Goal: Information Seeking & Learning: Learn about a topic

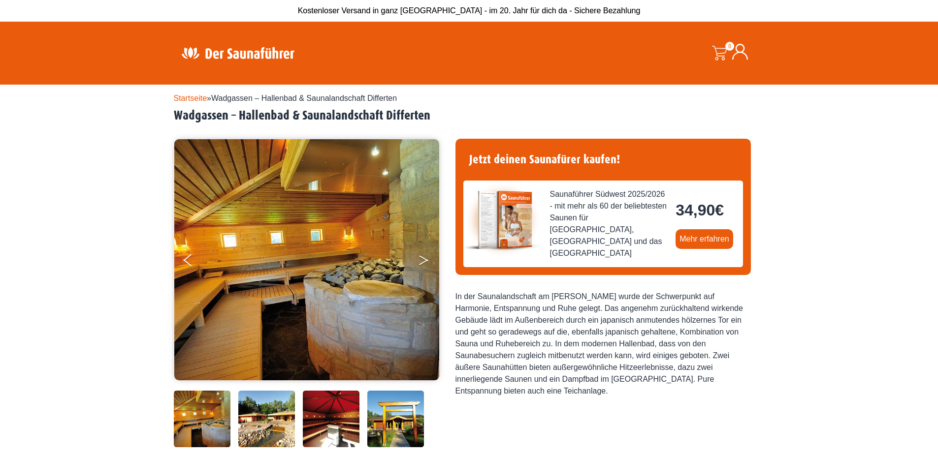
click at [419, 261] on button "Next" at bounding box center [430, 262] width 25 height 25
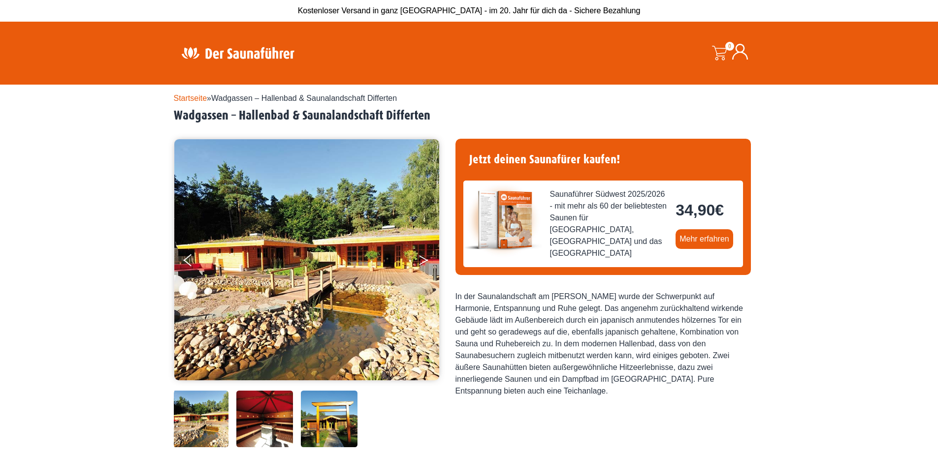
click at [423, 258] on icon "Next" at bounding box center [423, 258] width 9 height 6
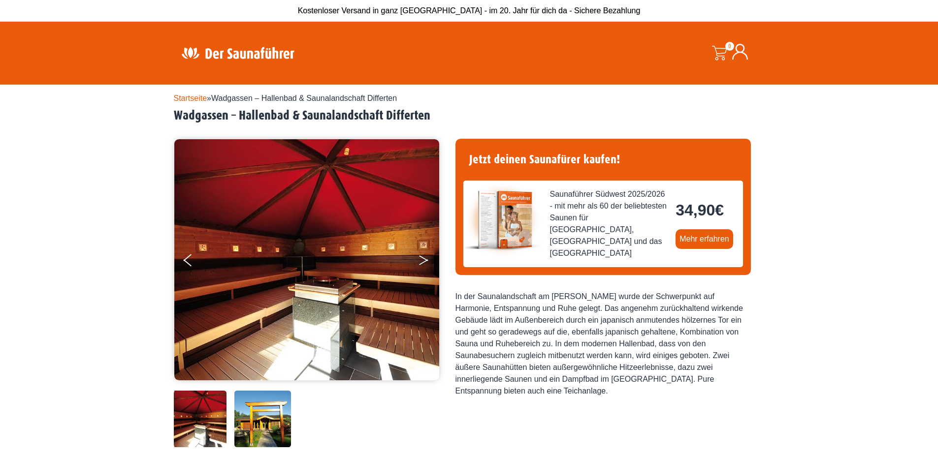
click at [423, 258] on icon "Next" at bounding box center [423, 258] width 9 height 6
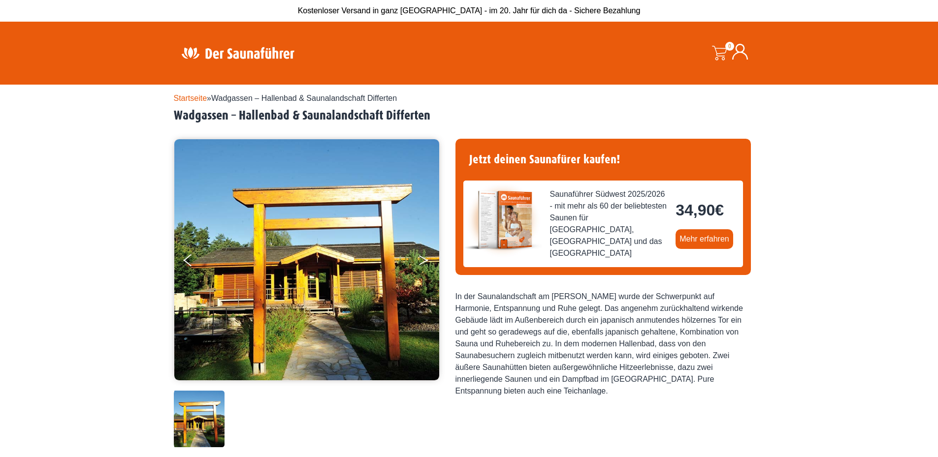
click at [423, 258] on icon "Next" at bounding box center [423, 258] width 9 height 6
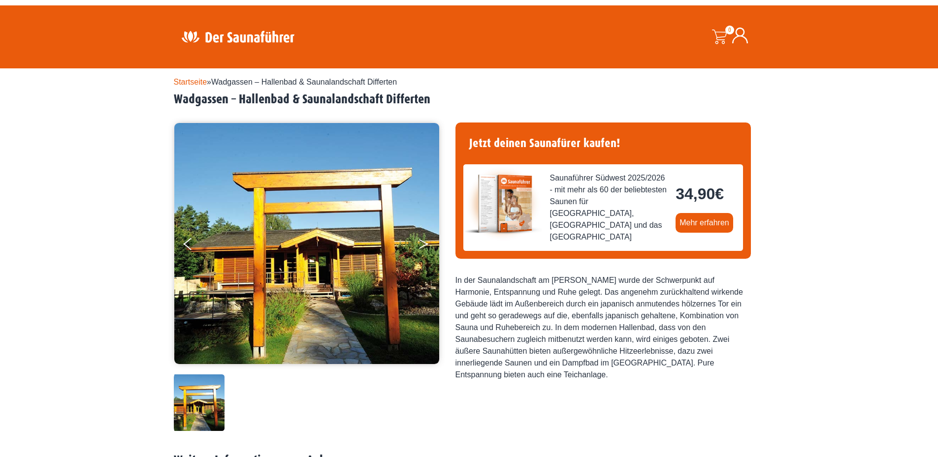
click at [429, 240] on button "Next" at bounding box center [430, 246] width 25 height 25
click at [425, 243] on icon "Next" at bounding box center [423, 242] width 9 height 6
click at [192, 252] on button "Previous" at bounding box center [196, 246] width 25 height 25
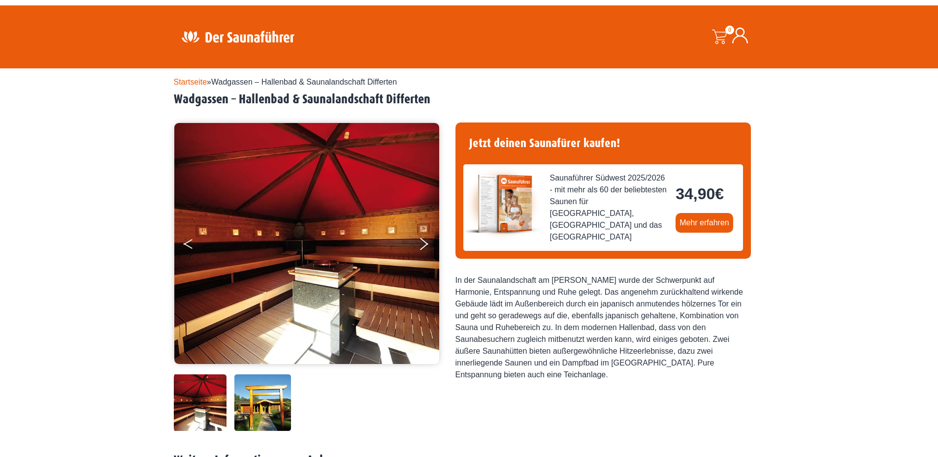
click at [189, 242] on button "Previous" at bounding box center [196, 246] width 25 height 25
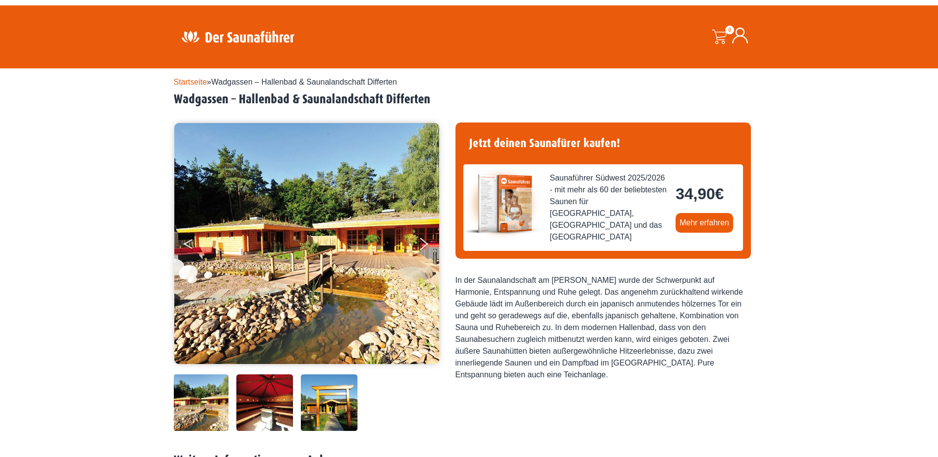
click at [194, 242] on button "Previous" at bounding box center [196, 246] width 25 height 25
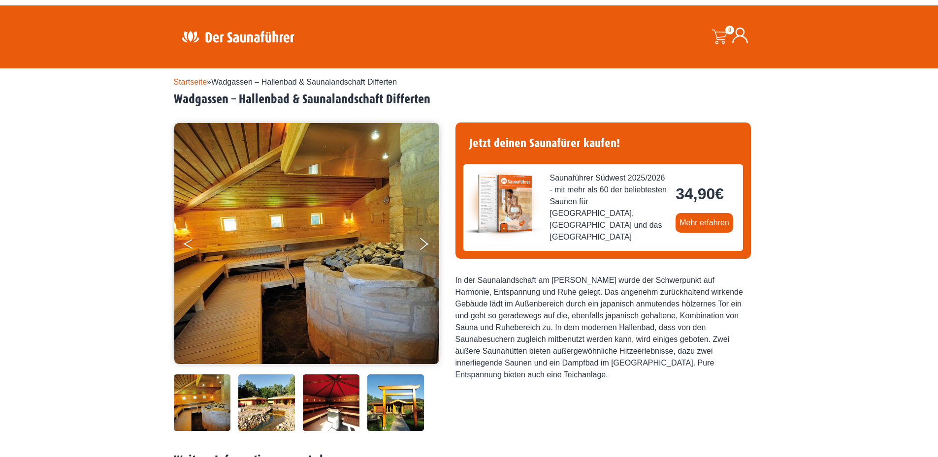
click at [194, 242] on button "Previous" at bounding box center [196, 246] width 25 height 25
click at [419, 238] on button "Next" at bounding box center [430, 246] width 25 height 25
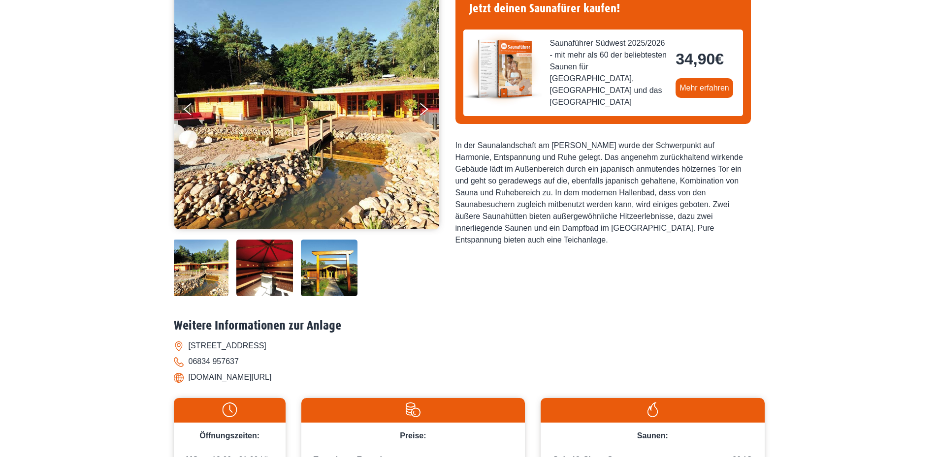
scroll to position [0, 0]
